Goal: Task Accomplishment & Management: Use online tool/utility

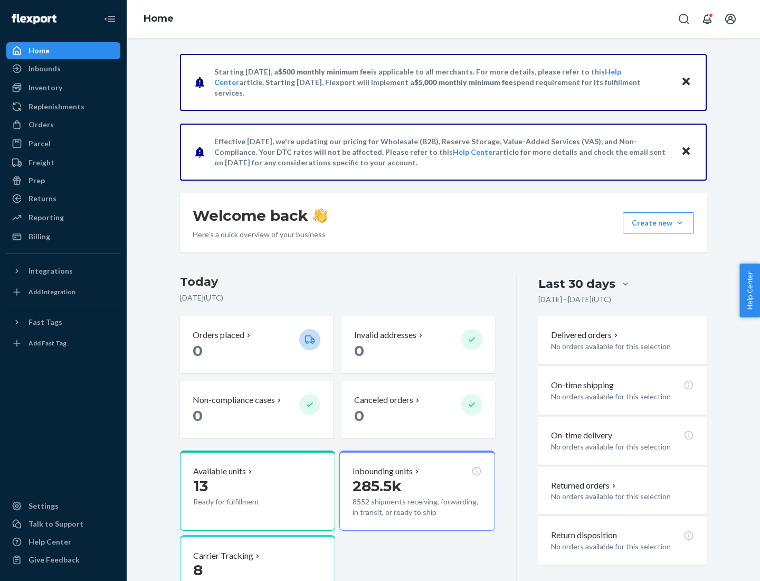
click at [55, 107] on div "Replenishments" at bounding box center [57, 106] width 56 height 11
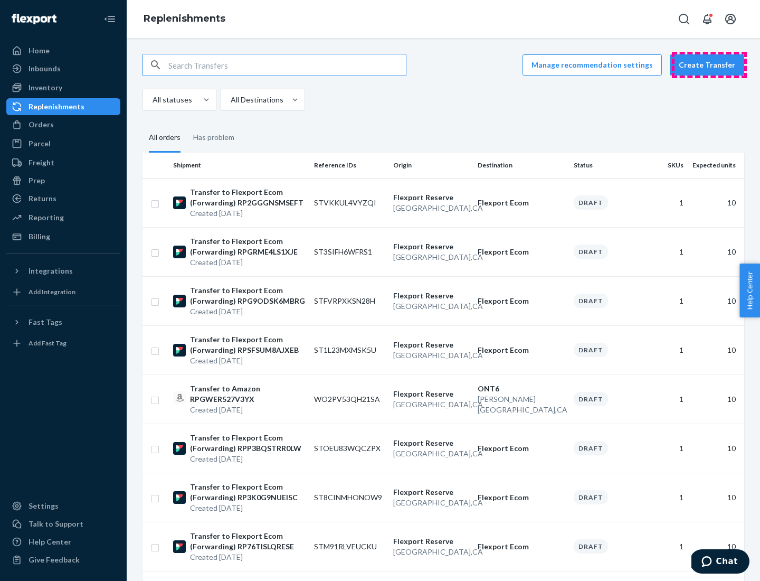
click at [709, 65] on button "Create Transfer" at bounding box center [707, 64] width 74 height 21
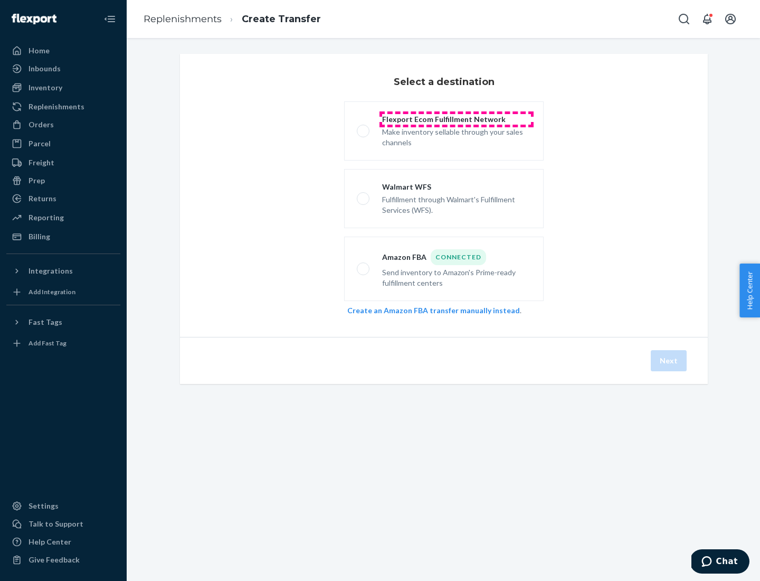
click at [457, 119] on div "Flexport Ecom Fulfillment Network" at bounding box center [456, 119] width 149 height 11
click at [364, 128] on input "Flexport Ecom Fulfillment Network Make inventory sellable through your sales ch…" at bounding box center [360, 131] width 7 height 7
radio input "true"
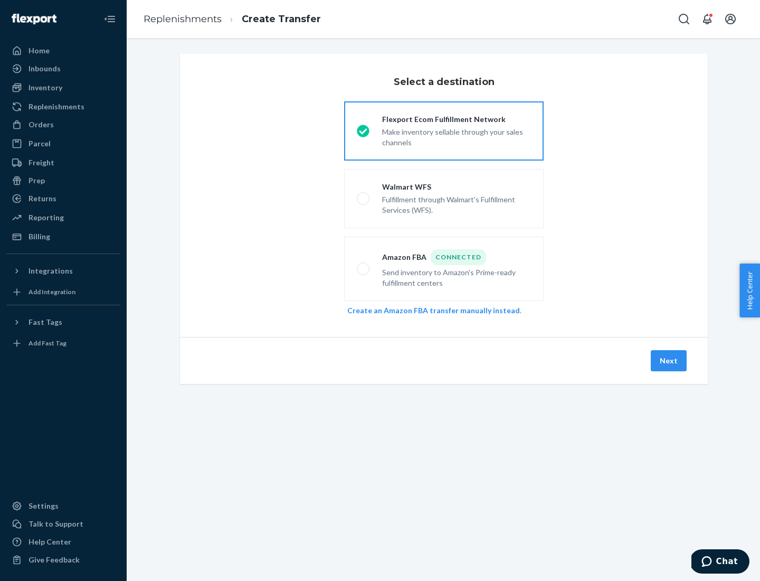
click at [669, 360] on button "Next" at bounding box center [669, 360] width 36 height 21
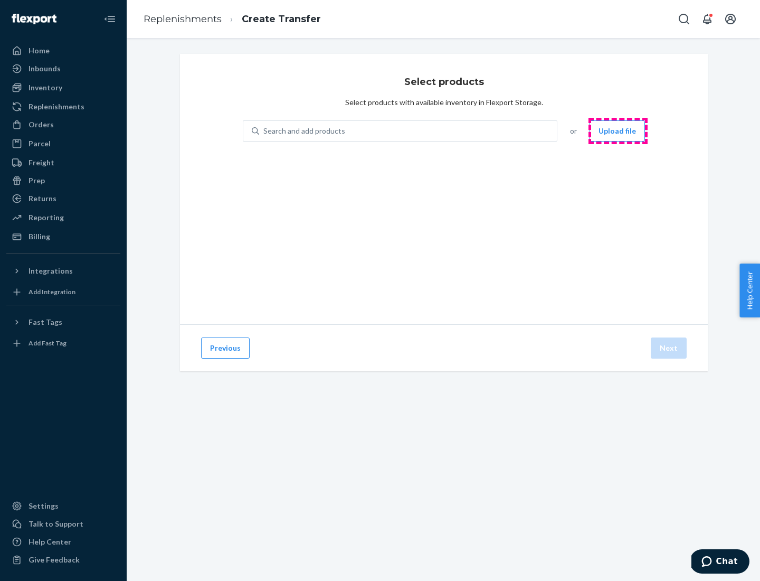
click at [618, 131] on button "Upload file" at bounding box center [617, 130] width 55 height 21
